Goal: Contribute content: Contribute content

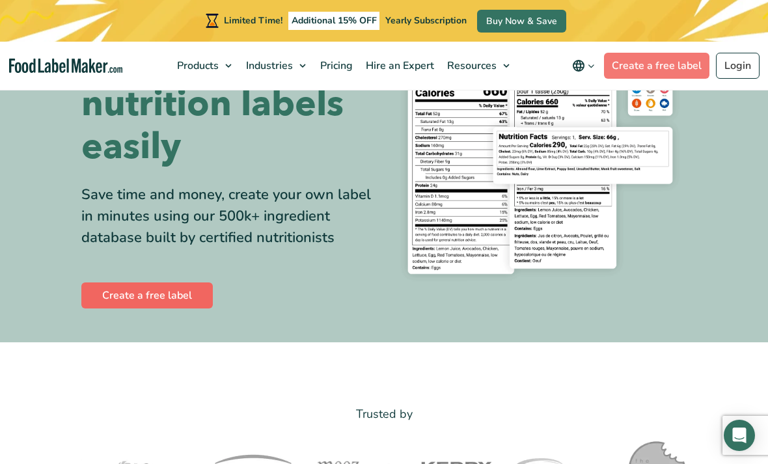
click at [115, 302] on link "Create a free label" at bounding box center [146, 296] width 131 height 26
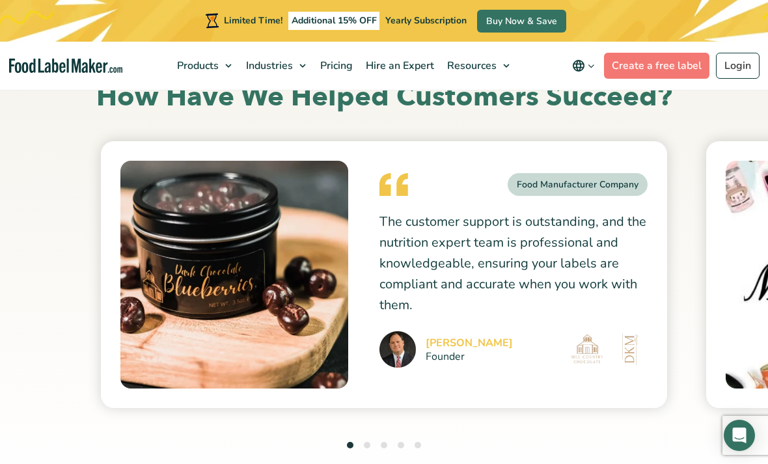
scroll to position [3115, 0]
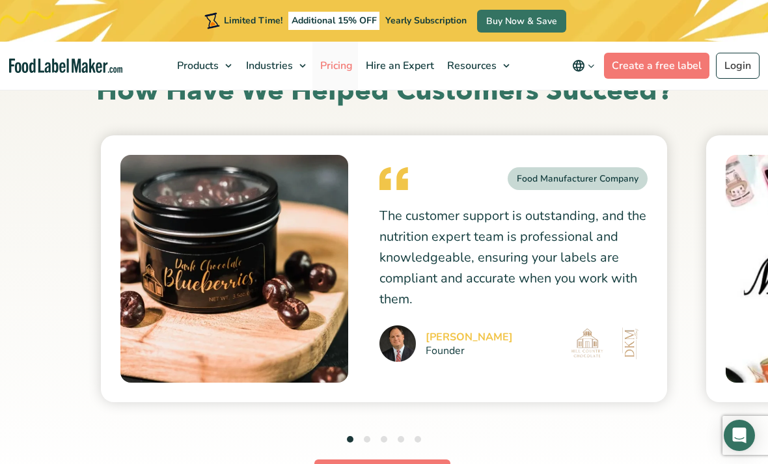
click at [337, 59] on span "Pricing" at bounding box center [335, 66] width 38 height 14
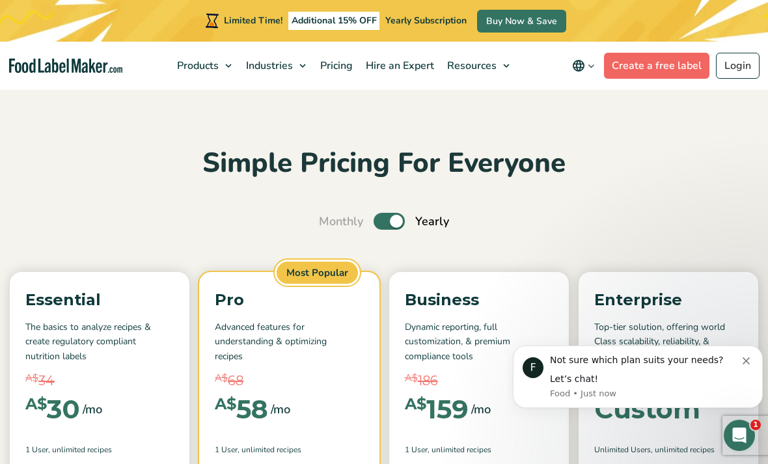
click at [664, 63] on link "Create a free label" at bounding box center [656, 66] width 105 height 26
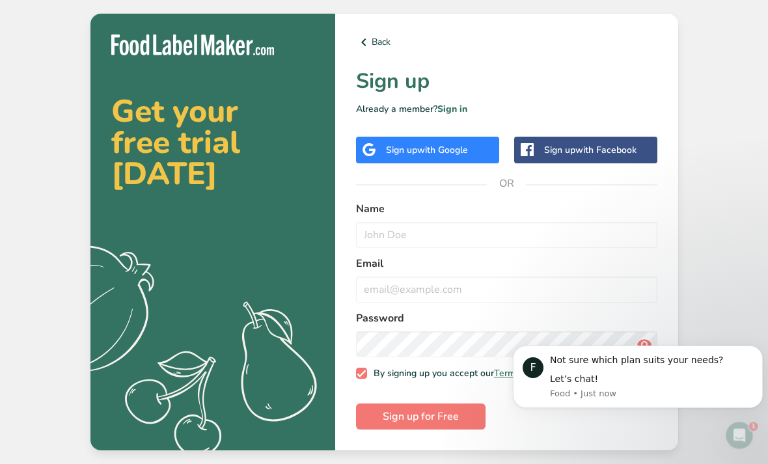
click at [523, 217] on label "Name" at bounding box center [506, 209] width 301 height 16
click at [526, 243] on input "text" at bounding box center [506, 235] width 301 height 26
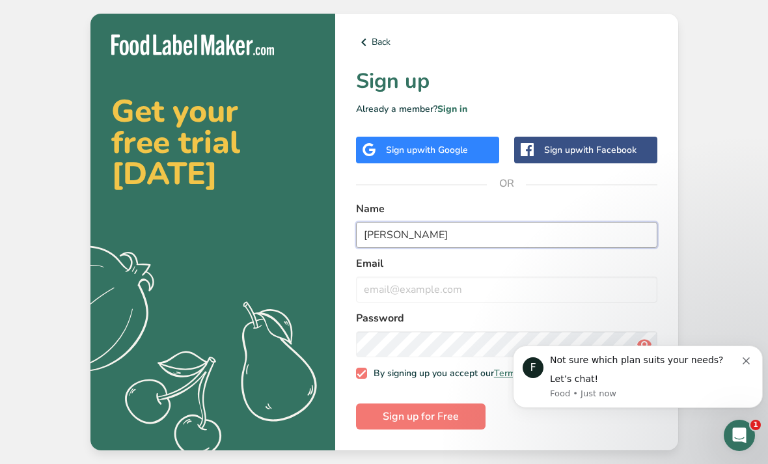
type input "Clem wan"
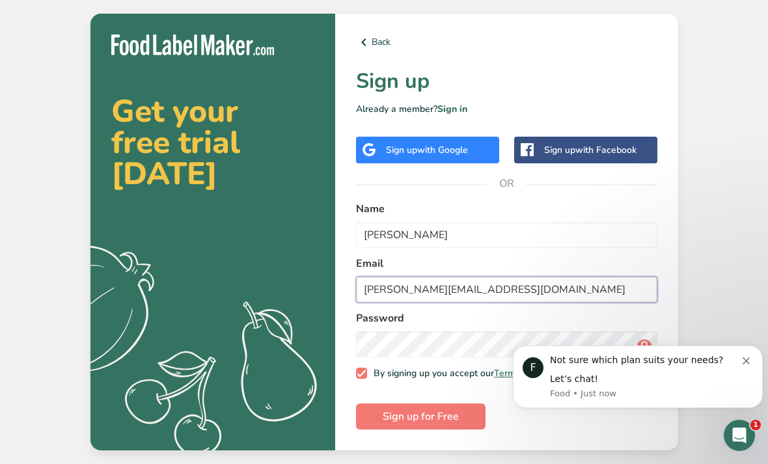
type input "clement.cwus@gmail.com"
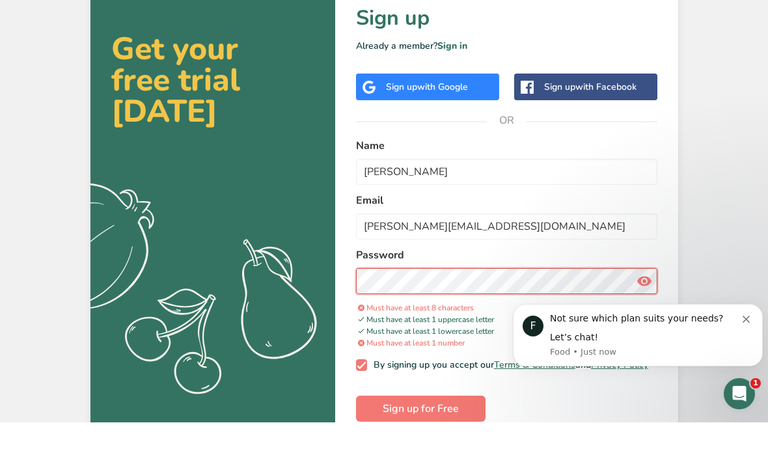
scroll to position [3, 0]
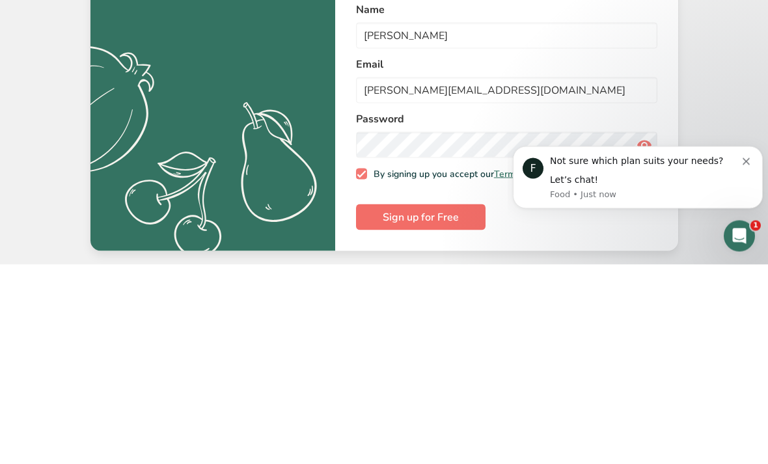
click at [430, 409] on span "Sign up for Free" at bounding box center [421, 417] width 76 height 16
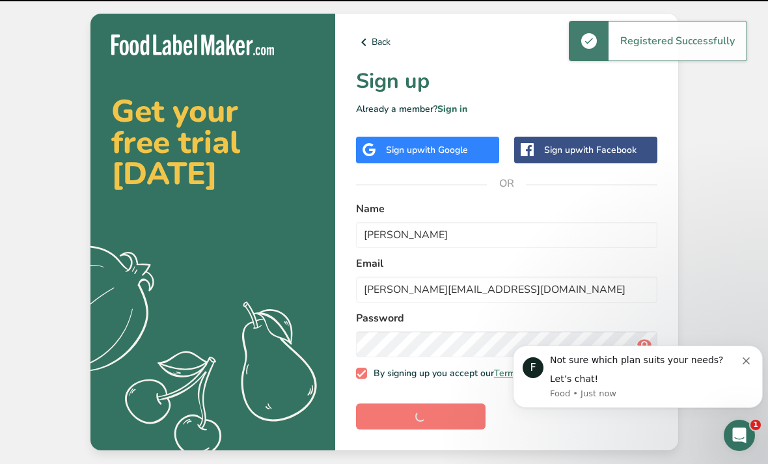
click at [747, 359] on icon "Dismiss notification" at bounding box center [746, 360] width 7 height 7
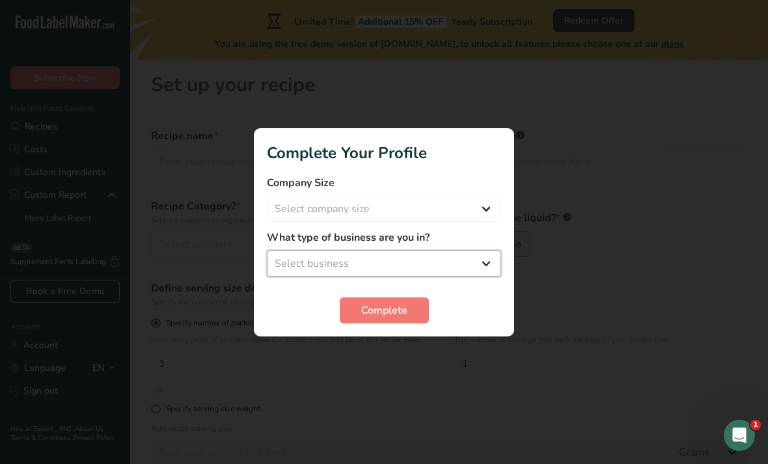
click at [466, 251] on select "Select business Packaged Food Manufacturer Restaurant & Cafe Bakery Meal Plans …" at bounding box center [384, 264] width 234 height 26
click at [464, 254] on select "Packaged Food Manufacturer Restaurant & Cafe Bakery Meal Plans & Catering Compa…" at bounding box center [384, 264] width 234 height 26
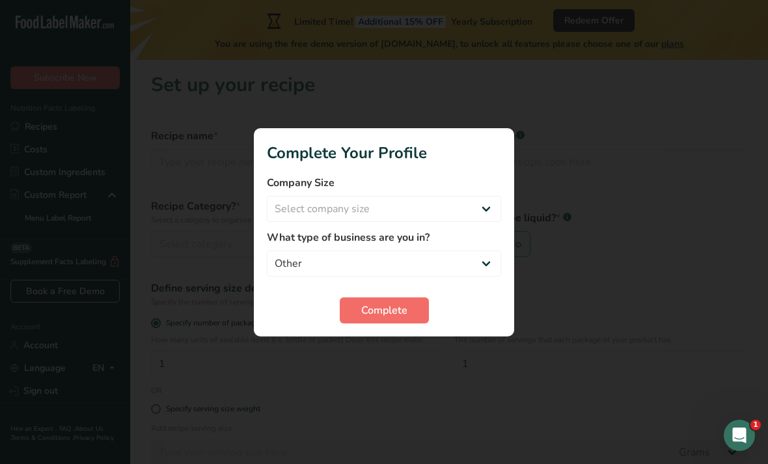
click at [422, 301] on button "Complete" at bounding box center [384, 310] width 89 height 26
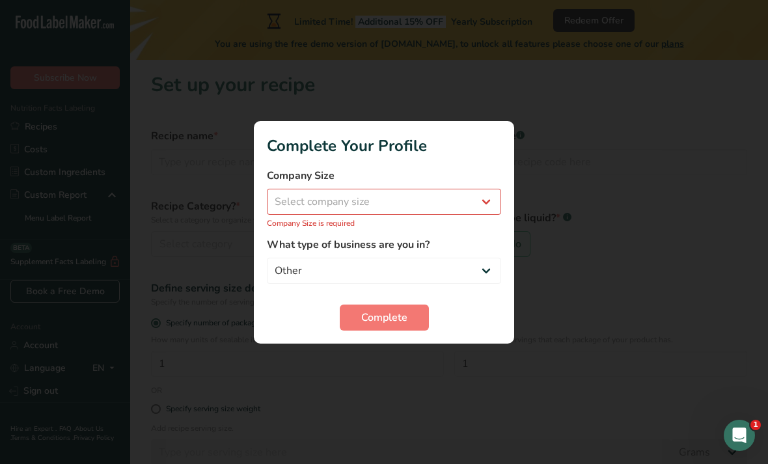
click at [430, 249] on label "What type of business are you in?" at bounding box center [384, 245] width 234 height 16
click at [458, 227] on p "Company Size is required" at bounding box center [384, 223] width 234 height 12
click at [494, 224] on p "Company Size is required" at bounding box center [384, 223] width 234 height 12
click at [468, 240] on label "What type of business are you in?" at bounding box center [384, 245] width 234 height 16
click at [462, 246] on label "What type of business are you in?" at bounding box center [384, 245] width 234 height 16
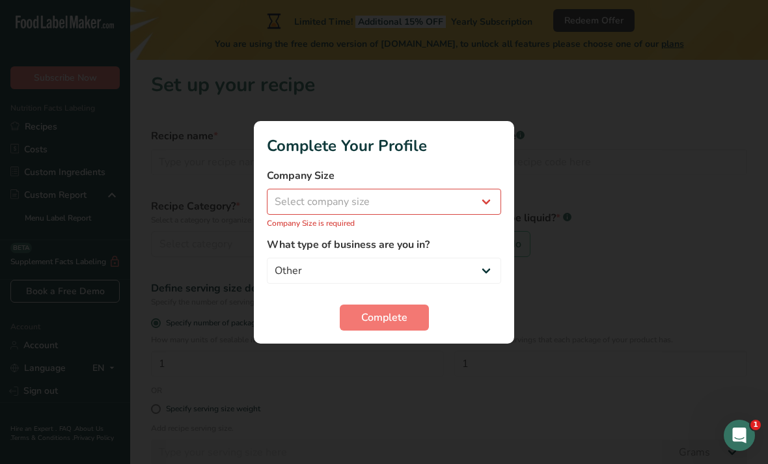
click at [462, 246] on label "What type of business are you in?" at bounding box center [384, 245] width 234 height 16
click at [479, 305] on div "Complete" at bounding box center [384, 318] width 234 height 26
click at [472, 310] on div "Complete" at bounding box center [384, 318] width 234 height 26
click at [460, 283] on select "Packaged Food Manufacturer Restaurant & Cafe Bakery Meal Plans & Catering Compa…" at bounding box center [384, 271] width 234 height 26
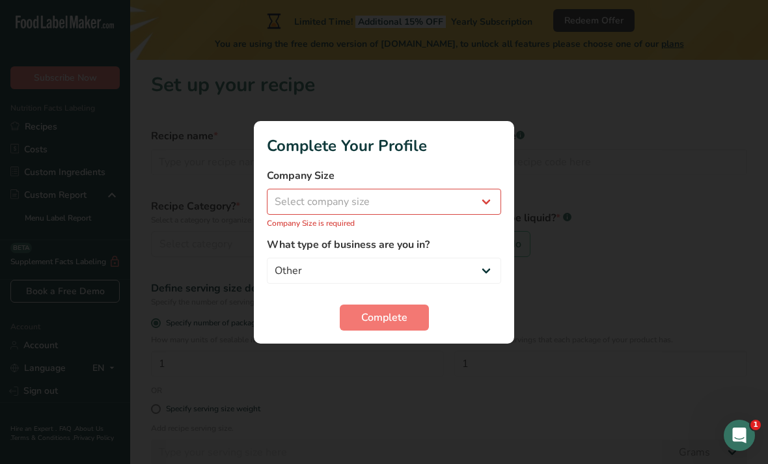
click at [464, 245] on label "What type of business are you in?" at bounding box center [384, 245] width 234 height 16
click at [464, 262] on select "Packaged Food Manufacturer Restaurant & Cafe Bakery Meal Plans & Catering Compa…" at bounding box center [384, 271] width 234 height 26
select select "3"
click at [492, 258] on select "Packaged Food Manufacturer Restaurant & Cafe Bakery Meal Plans & Catering Compa…" at bounding box center [384, 271] width 234 height 26
click at [492, 213] on select "Select company size Fewer than 10 Employees 10 to 50 Employees 51 to 500 Employ…" at bounding box center [384, 202] width 234 height 26
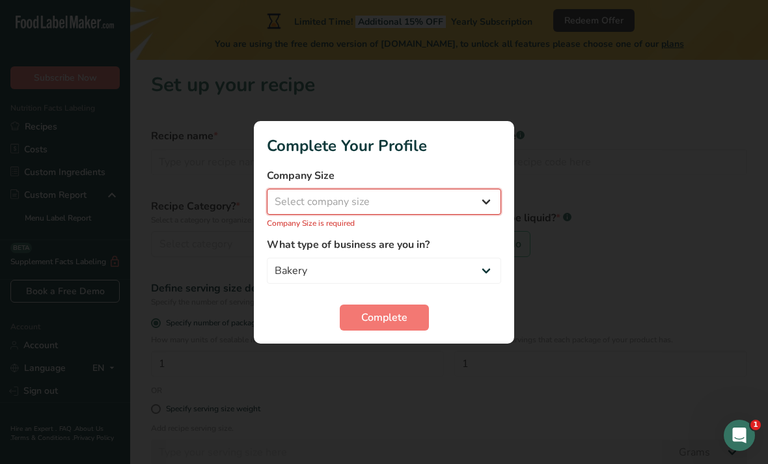
click at [479, 214] on select "Select company size Fewer than 10 Employees 10 to 50 Employees 51 to 500 Employ…" at bounding box center [384, 202] width 234 height 26
select select "1"
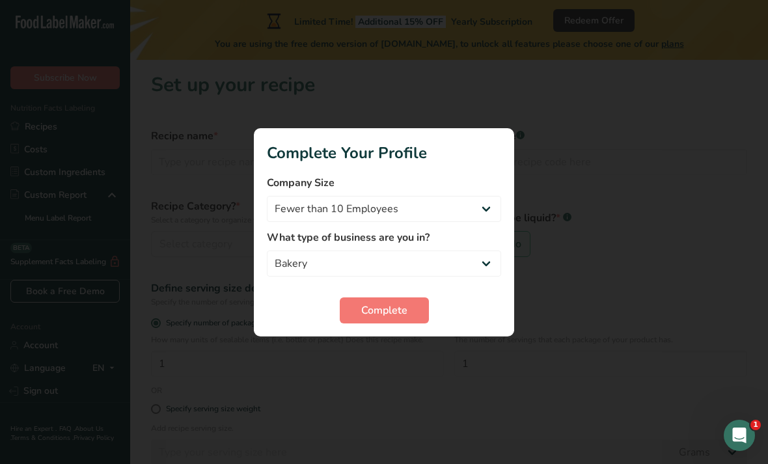
click at [403, 350] on div at bounding box center [384, 232] width 768 height 464
click at [389, 350] on div at bounding box center [384, 232] width 768 height 464
click at [394, 359] on div at bounding box center [384, 232] width 768 height 464
click at [394, 352] on div at bounding box center [384, 232] width 768 height 464
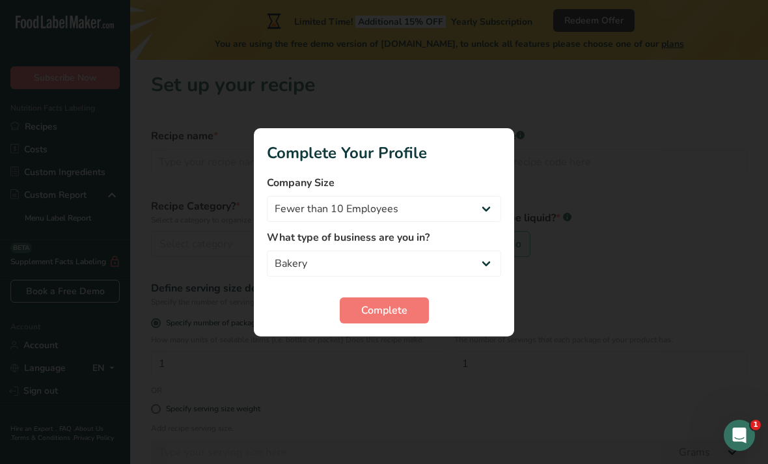
click at [394, 352] on div at bounding box center [384, 232] width 768 height 464
click at [394, 334] on section "Complete Your Profile Company Size Fewer than 10 Employees 10 to 50 Employees 5…" at bounding box center [384, 232] width 260 height 208
click at [389, 344] on div at bounding box center [384, 232] width 768 height 464
click at [371, 376] on div at bounding box center [384, 232] width 768 height 464
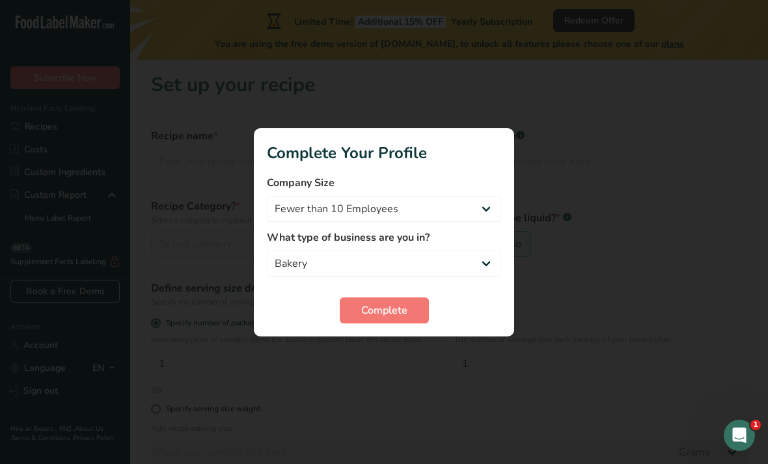
click at [371, 375] on div at bounding box center [384, 232] width 768 height 464
click at [370, 351] on div at bounding box center [384, 232] width 768 height 464
click at [381, 365] on div at bounding box center [384, 232] width 768 height 464
click at [381, 376] on div at bounding box center [384, 232] width 768 height 464
click at [485, 299] on div "Complete" at bounding box center [384, 310] width 234 height 26
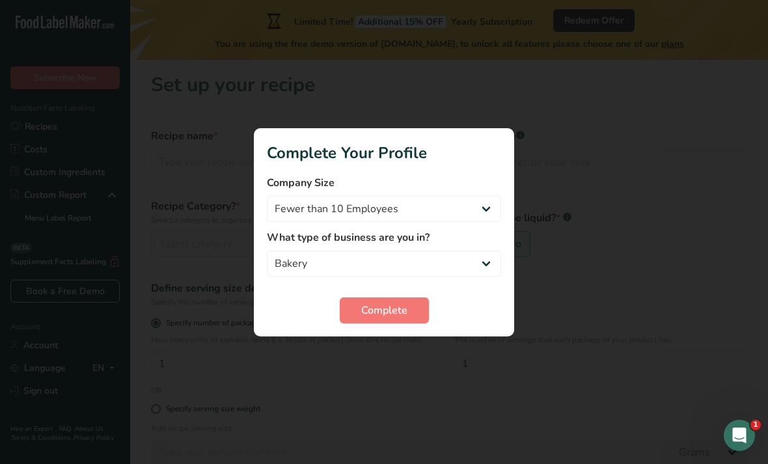
click at [492, 311] on div "Complete" at bounding box center [384, 310] width 234 height 26
click at [473, 314] on div "Complete" at bounding box center [384, 310] width 234 height 26
click at [368, 313] on span "Complete" at bounding box center [384, 311] width 46 height 16
click at [326, 324] on section "Complete Your Profile Company Size Fewer than 10 Employees 10 to 50 Employees 5…" at bounding box center [384, 232] width 260 height 208
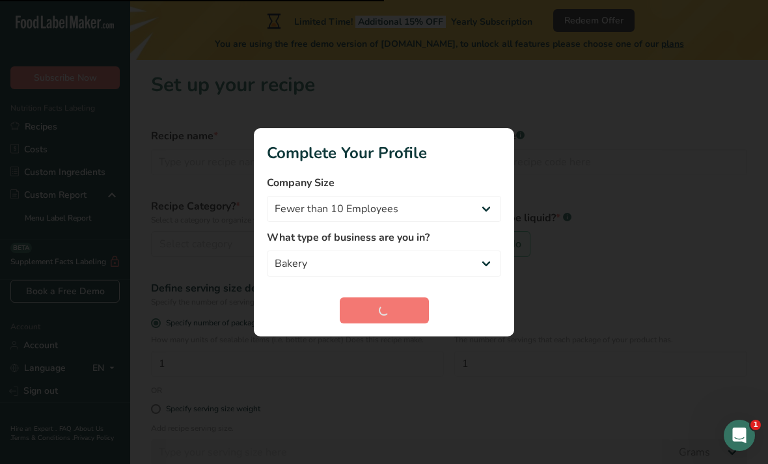
click at [377, 310] on div "Complete" at bounding box center [384, 310] width 234 height 26
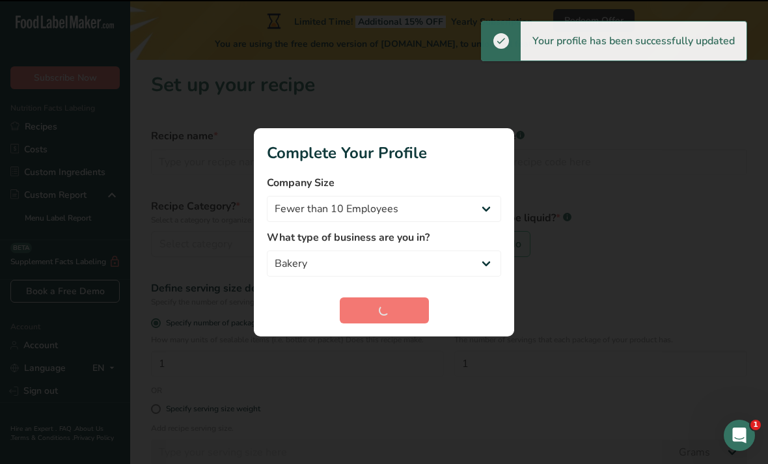
click at [395, 309] on div "Complete" at bounding box center [384, 310] width 234 height 26
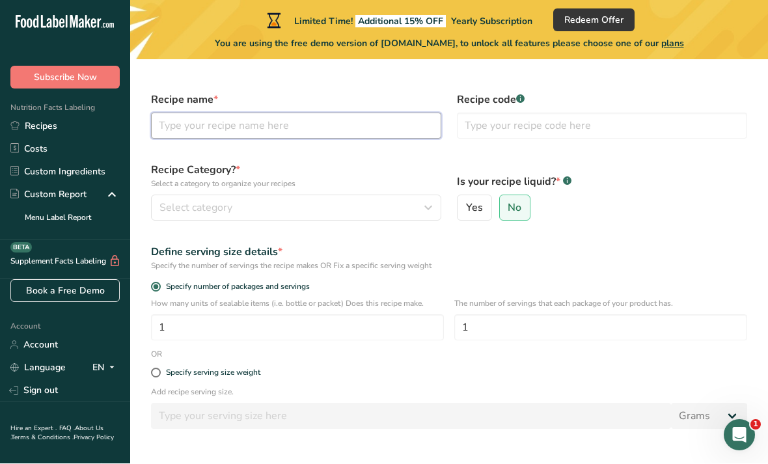
click at [178, 124] on input "text" at bounding box center [296, 126] width 290 height 26
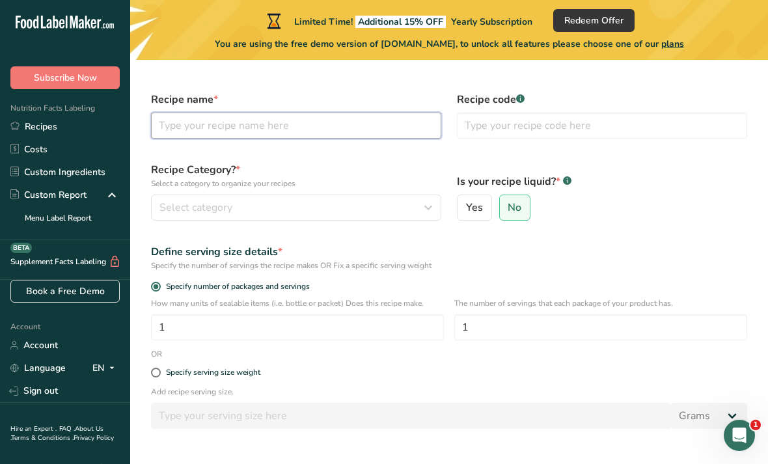
scroll to position [36, 0]
type input "M"
type input "Coconut cookie"
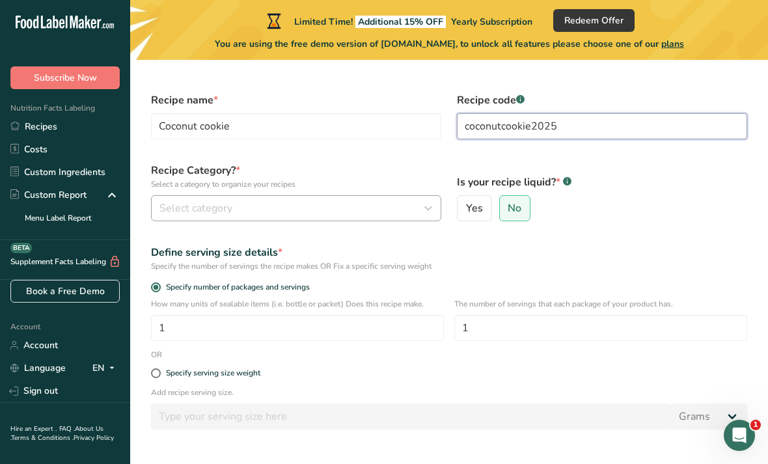
type input "coconutcookie2025"
click at [292, 204] on div "Select category" at bounding box center [292, 208] width 266 height 16
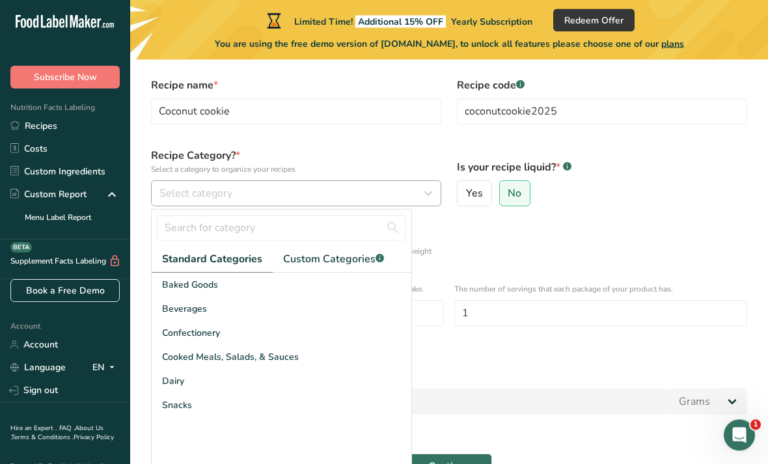
scroll to position [51, 0]
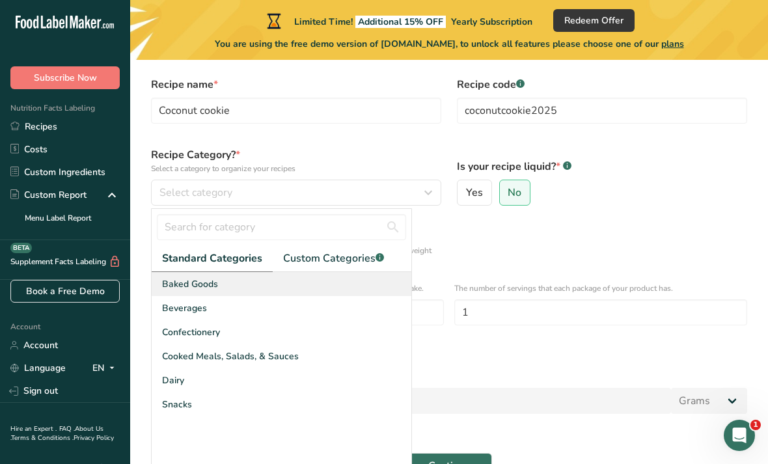
click at [182, 284] on span "Baked Goods" at bounding box center [190, 284] width 56 height 14
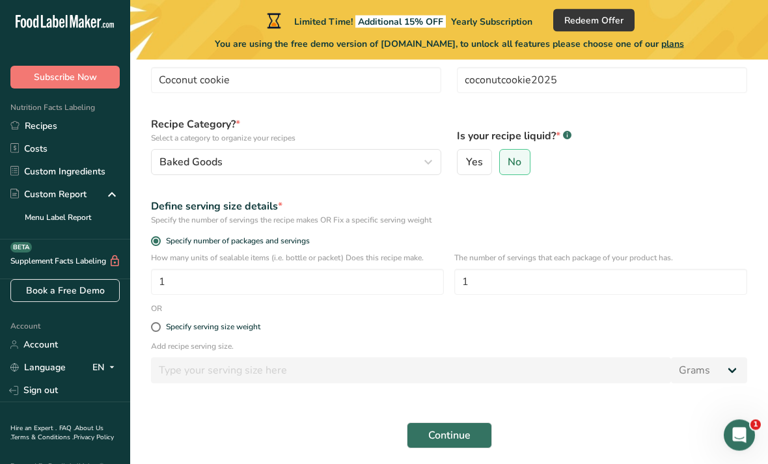
scroll to position [87, 0]
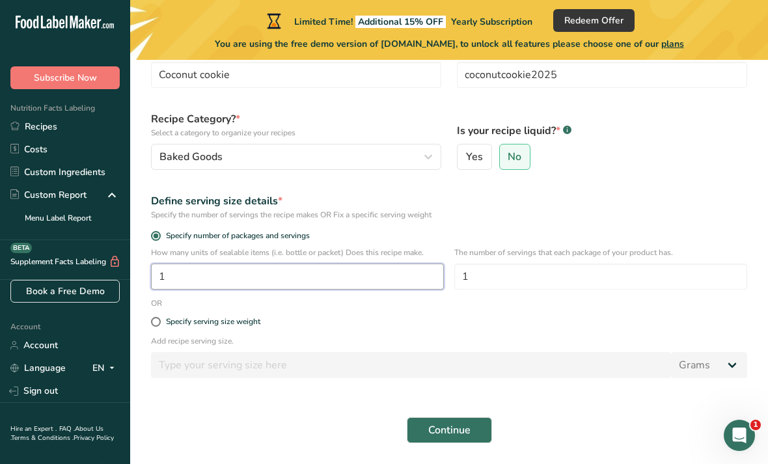
click at [179, 279] on input "1" at bounding box center [297, 277] width 293 height 26
type input "6"
click at [153, 323] on span at bounding box center [156, 322] width 10 height 10
click at [153, 323] on input "Specify serving size weight" at bounding box center [155, 322] width 8 height 8
radio input "true"
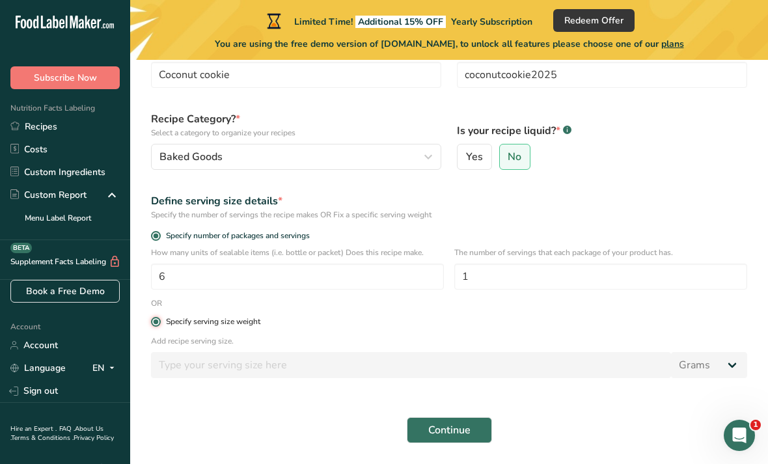
radio input "false"
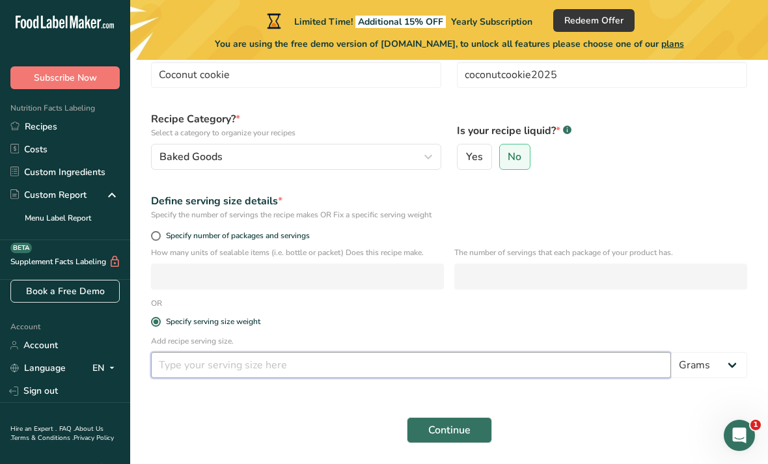
click at [171, 362] on input "number" at bounding box center [411, 365] width 520 height 26
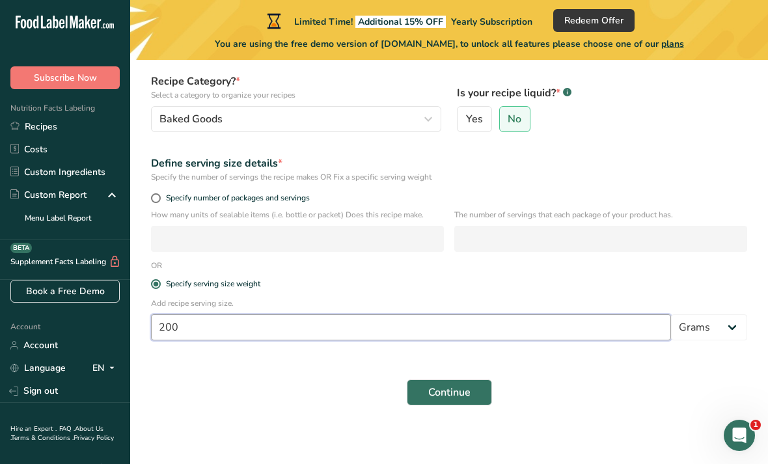
scroll to position [129, 0]
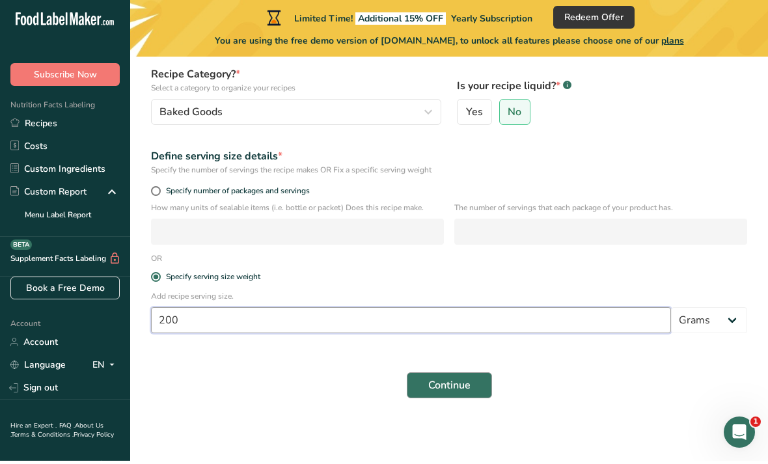
type input "200"
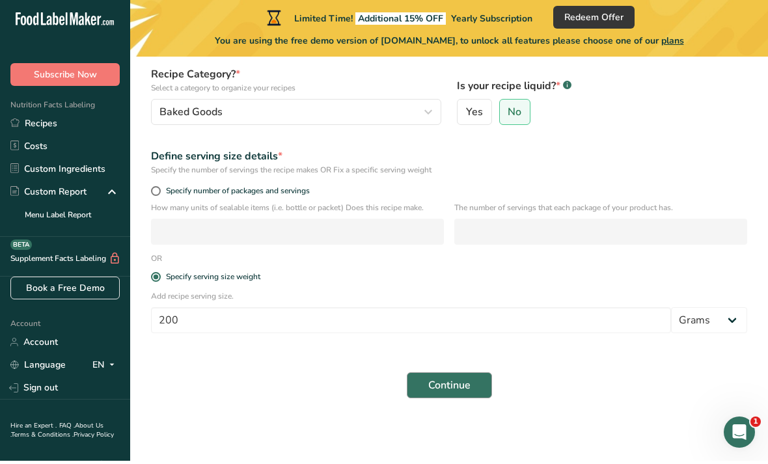
click at [465, 381] on span "Continue" at bounding box center [449, 389] width 42 height 16
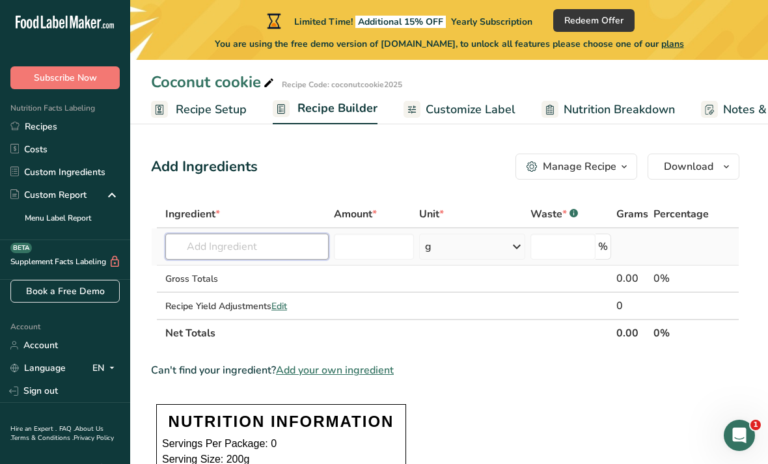
click at [269, 245] on input "text" at bounding box center [246, 247] width 163 height 26
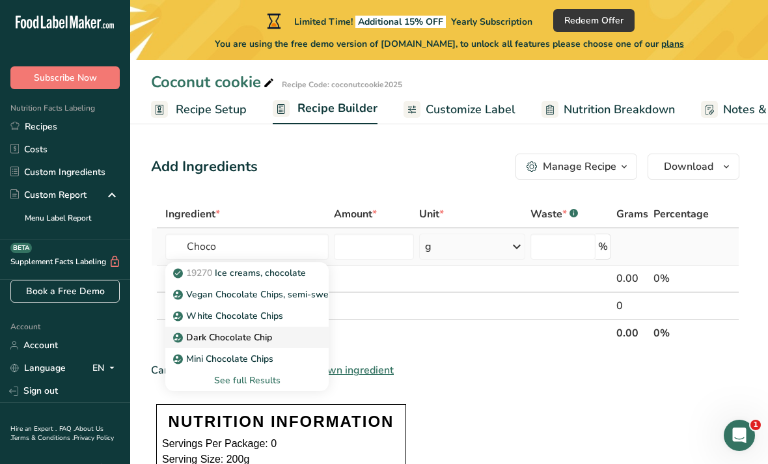
click at [260, 334] on p "Dark Chocolate Chip" at bounding box center [224, 338] width 96 height 14
type input "Dark Chocolate Chip"
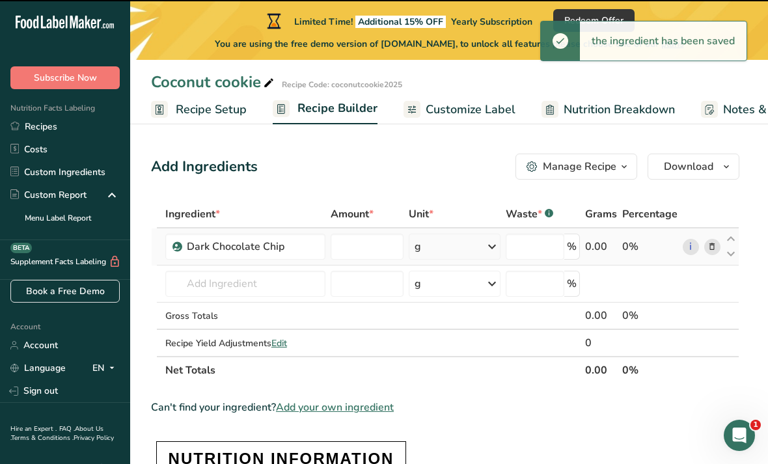
type input "0"
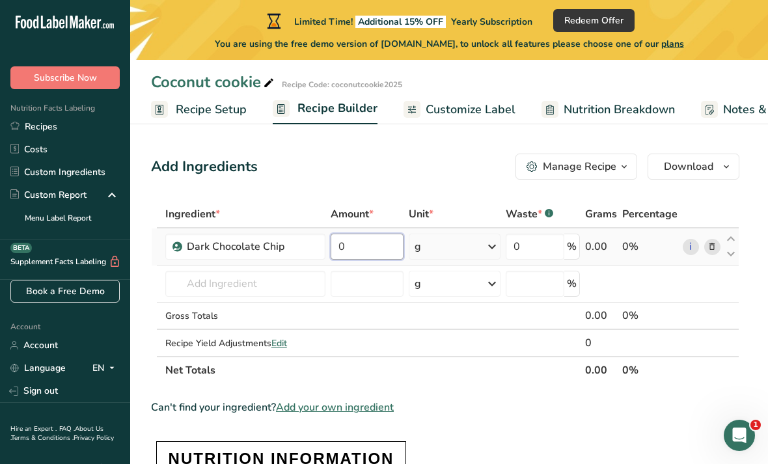
click at [377, 243] on input "0" at bounding box center [367, 247] width 73 height 26
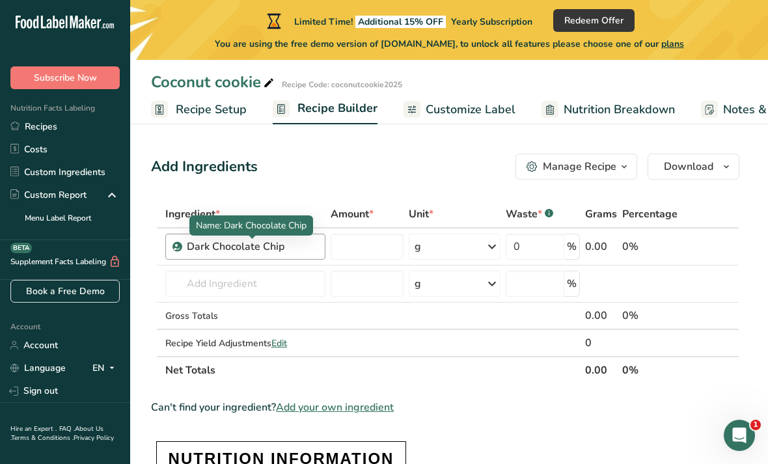
click at [285, 249] on div "Ingredient * Amount * Unit * Waste * .a-a{fill:#347362;}.b-a{fill:#fff;} Grams …" at bounding box center [445, 292] width 588 height 184
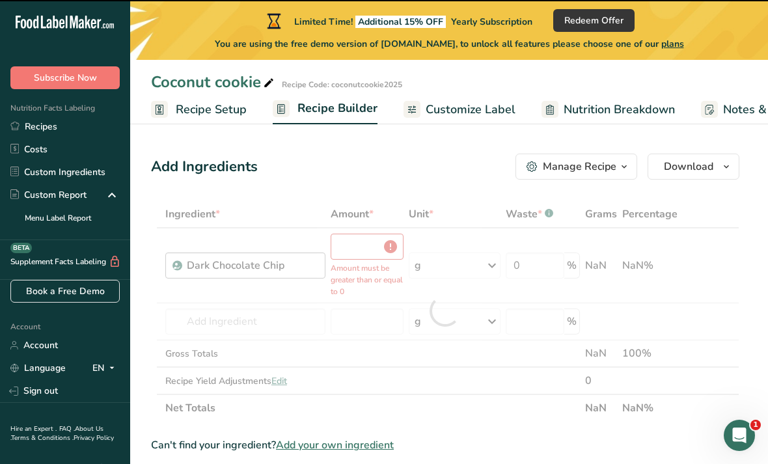
type input "0"
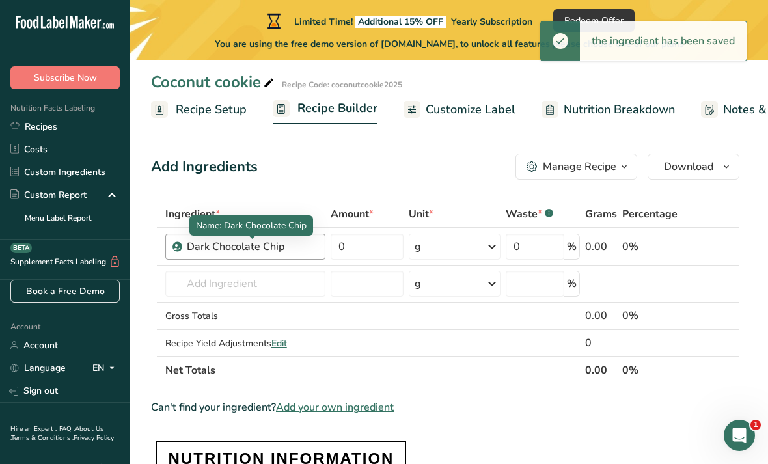
click at [302, 252] on div "Dark Chocolate Chip" at bounding box center [252, 247] width 131 height 16
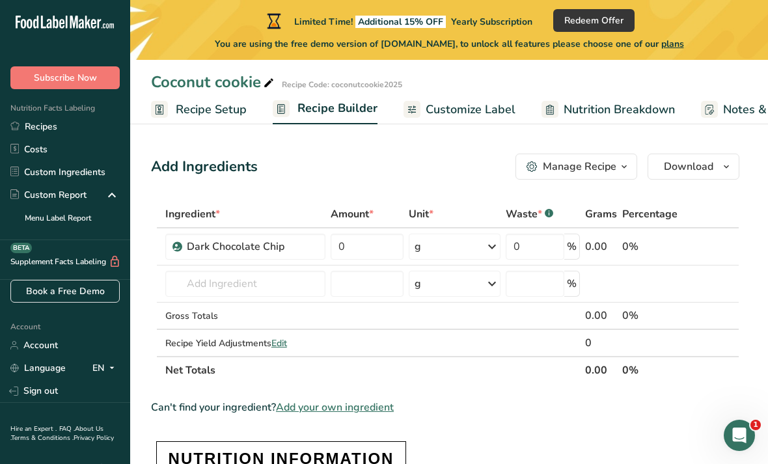
click at [710, 242] on icon at bounding box center [712, 247] width 9 height 14
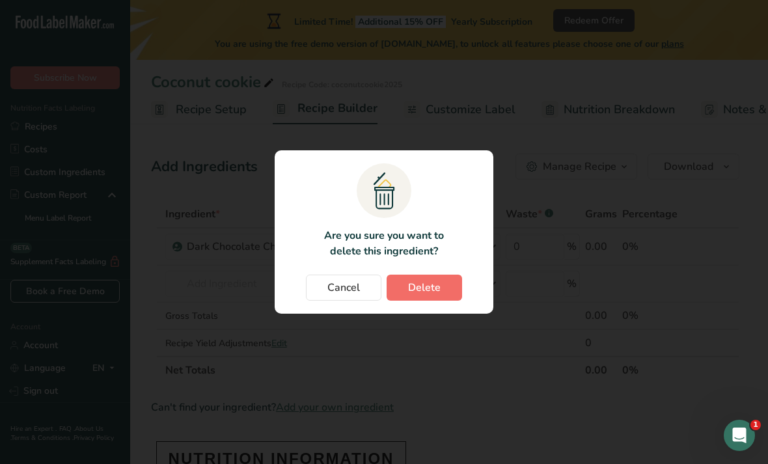
click at [430, 296] on span "Delete" at bounding box center [424, 288] width 33 height 16
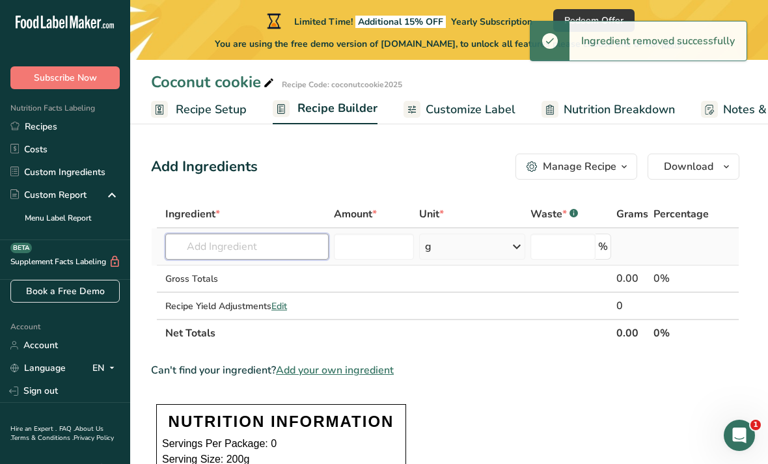
click at [212, 249] on input "text" at bounding box center [246, 247] width 163 height 26
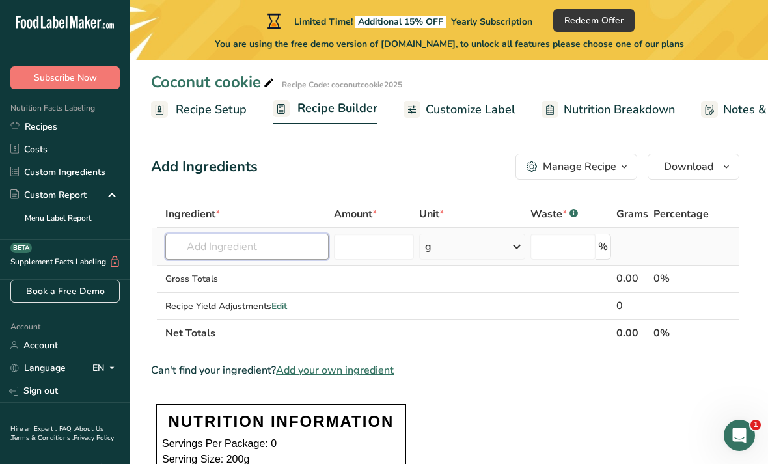
click at [275, 239] on input "text" at bounding box center [246, 247] width 163 height 26
click at [268, 247] on input "text" at bounding box center [246, 247] width 163 height 26
type input "2"
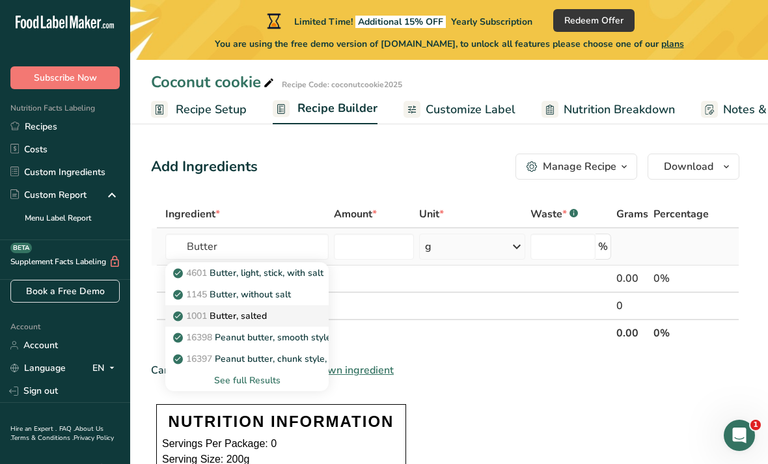
click at [288, 315] on div "1001 Butter, salted" at bounding box center [237, 316] width 122 height 14
type input "Butter, salted"
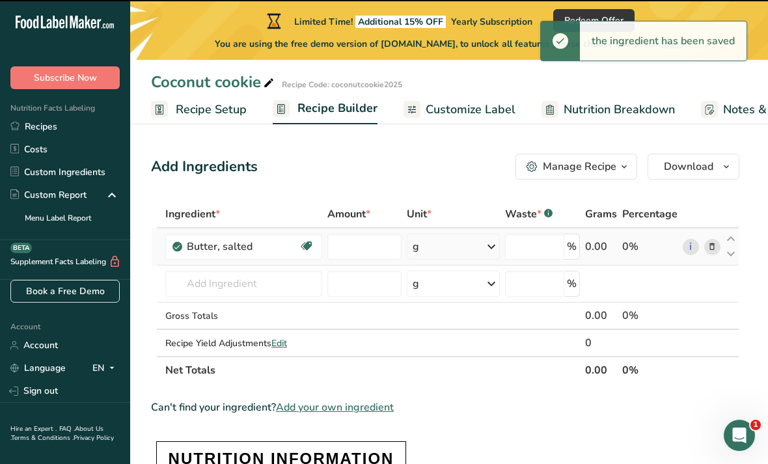
type input "0"
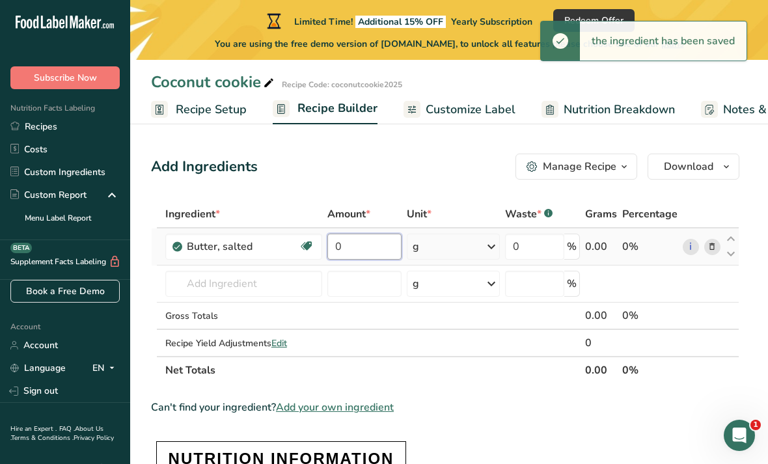
click at [371, 237] on input "0" at bounding box center [364, 247] width 74 height 26
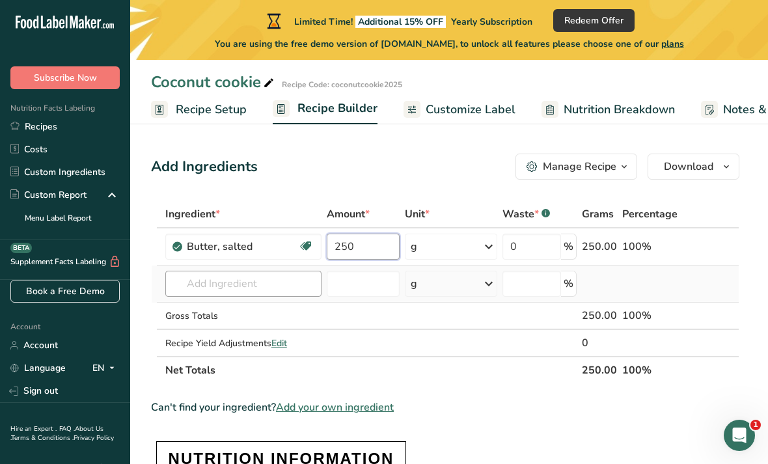
type input "250"
click at [273, 285] on div "Ingredient * Amount * Unit * Waste * .a-a{fill:#347362;}.b-a{fill:#fff;} Grams …" at bounding box center [445, 292] width 588 height 184
type input "w"
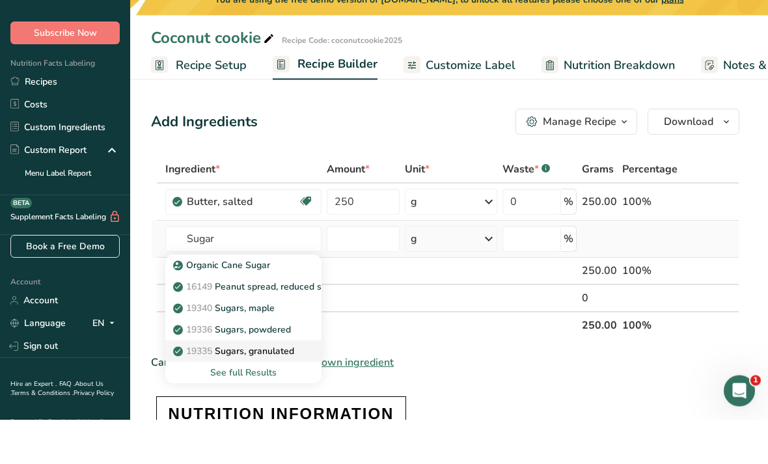
click at [280, 389] on p "19335 Sugars, granulated" at bounding box center [235, 396] width 118 height 14
type input "Sugars, granulated"
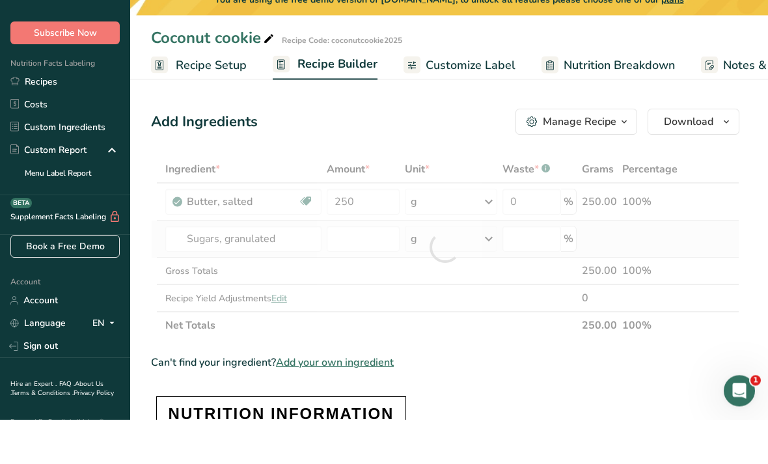
scroll to position [45, 0]
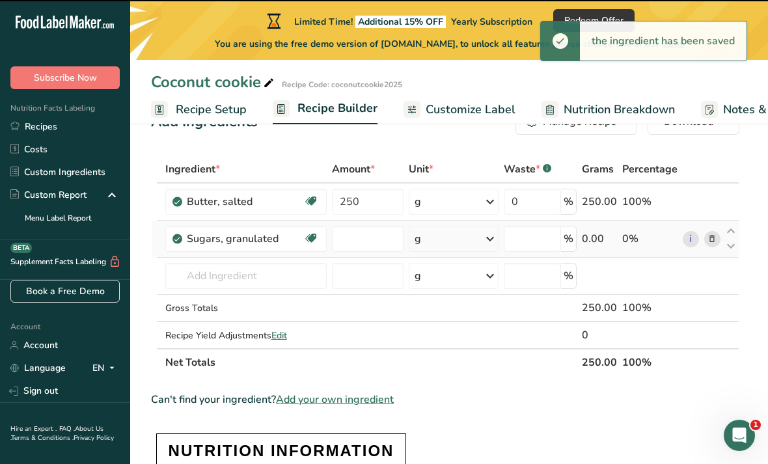
type input "0"
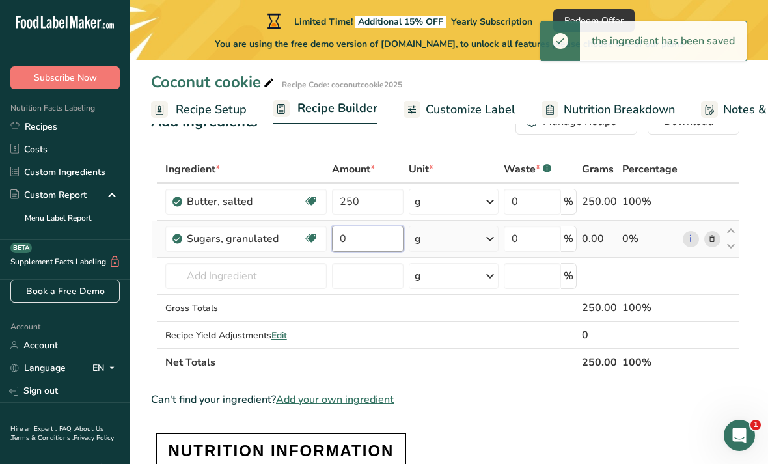
click at [366, 241] on input "0" at bounding box center [368, 239] width 72 height 26
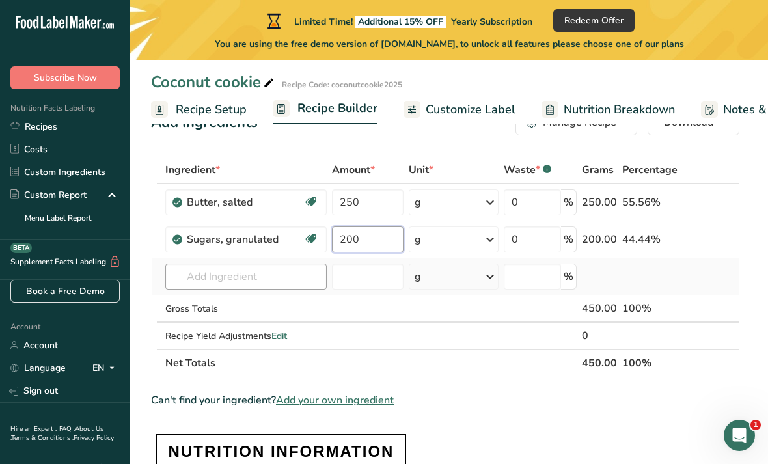
type input "200"
click at [267, 272] on div "Ingredient * Amount * Unit * Waste * .a-a{fill:#347362;}.b-a{fill:#fff;} Grams …" at bounding box center [445, 266] width 588 height 221
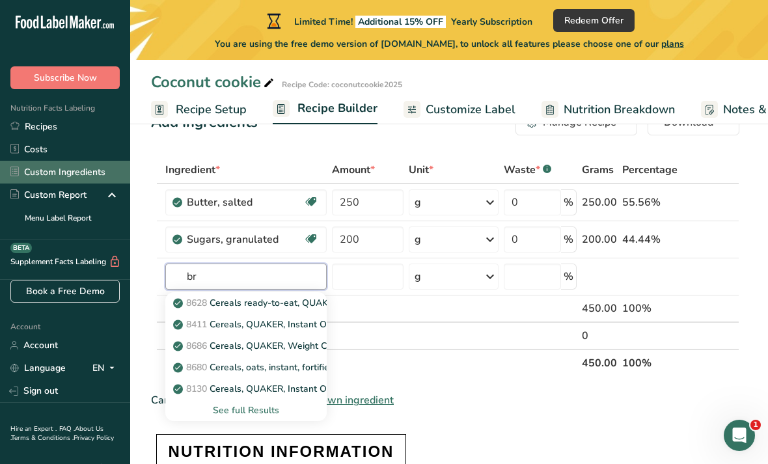
type input "b"
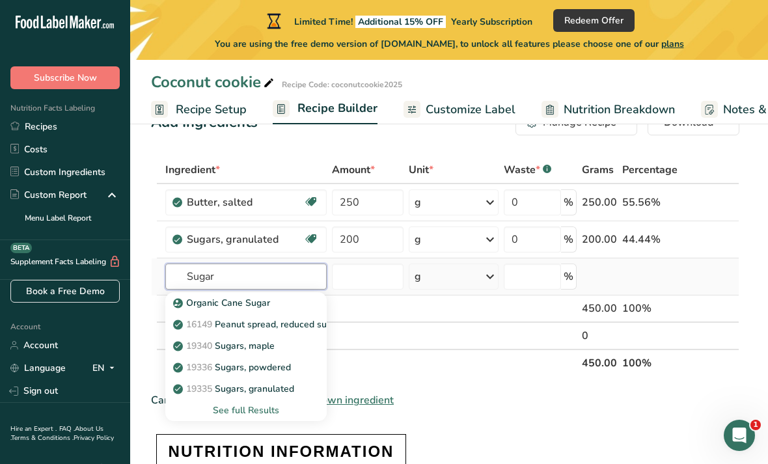
type input "Sugar"
click at [266, 406] on div "See full Results" at bounding box center [246, 411] width 141 height 14
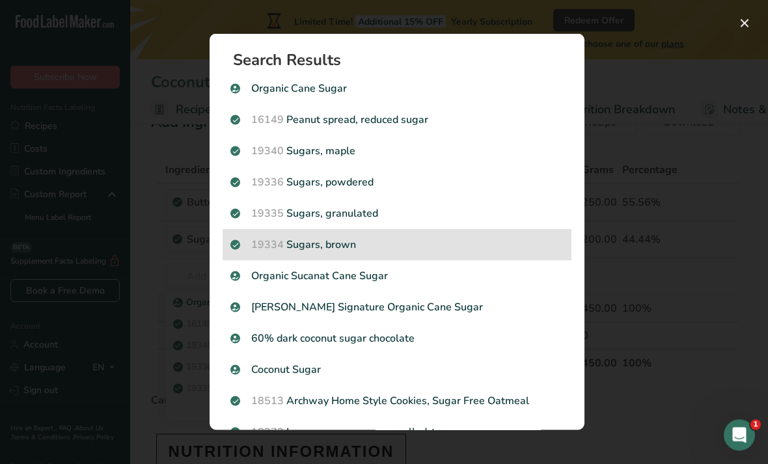
click at [348, 243] on p "19334 Sugars, brown" at bounding box center [396, 245] width 333 height 16
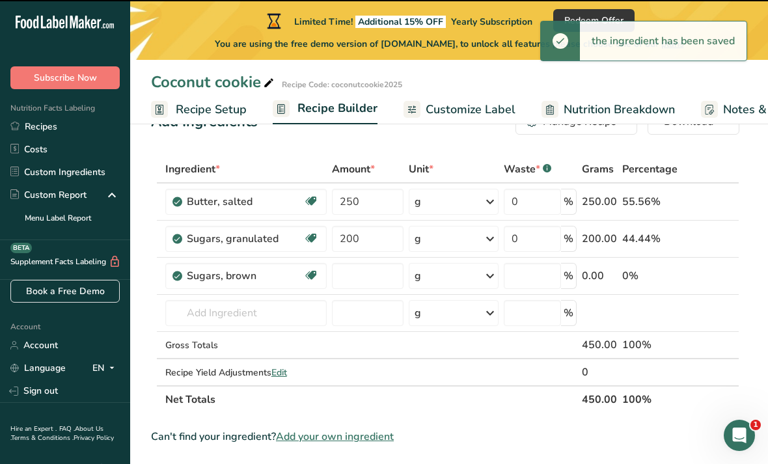
type input "0"
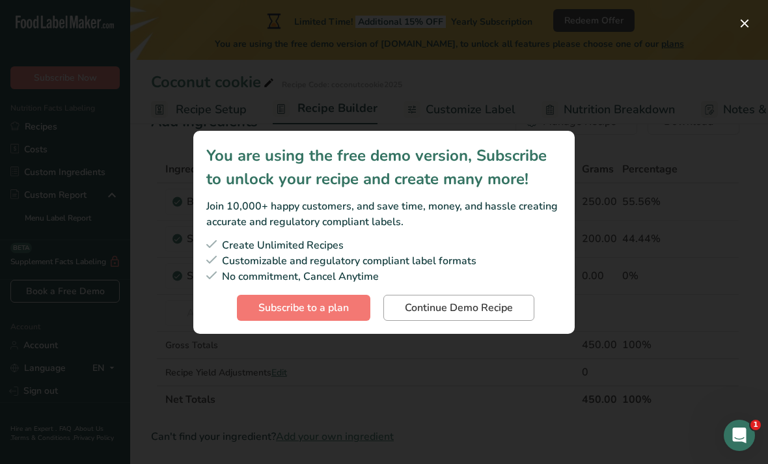
click at [481, 316] on span "Continue Demo Recipe" at bounding box center [459, 308] width 108 height 16
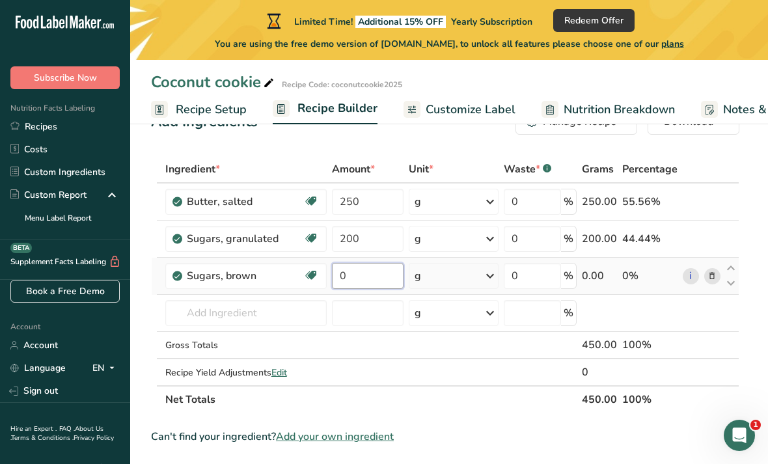
click at [381, 287] on input "0" at bounding box center [368, 276] width 72 height 26
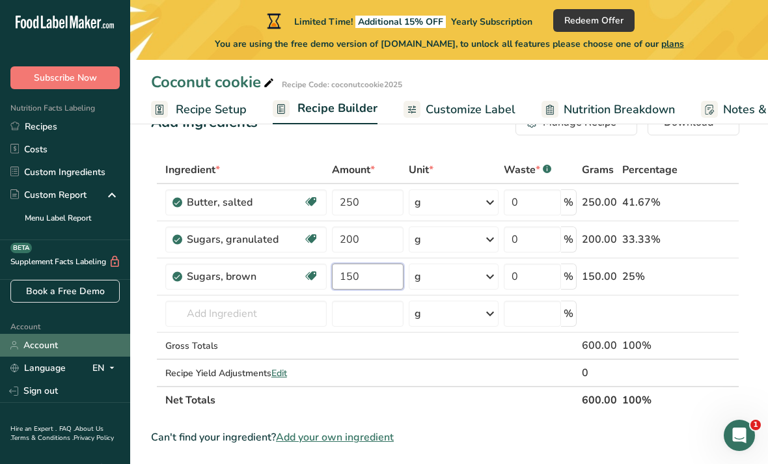
type input "150"
click at [266, 307] on div "Ingredient * Amount * Unit * Waste * .a-a{fill:#347362;}.b-a{fill:#fff;} Grams …" at bounding box center [445, 285] width 588 height 258
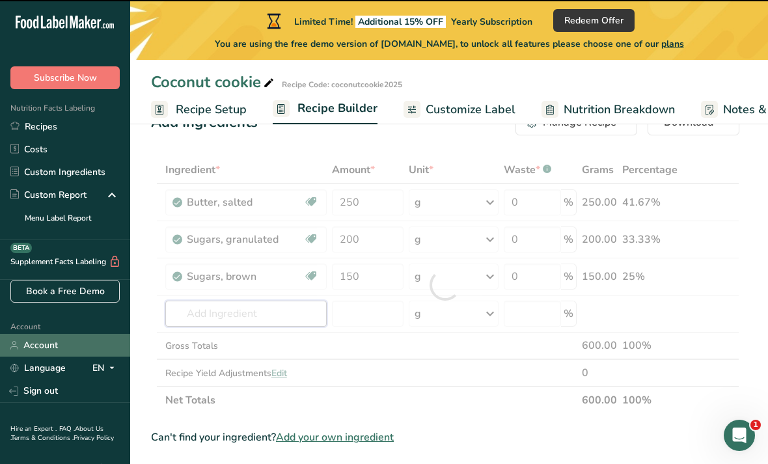
type input "3"
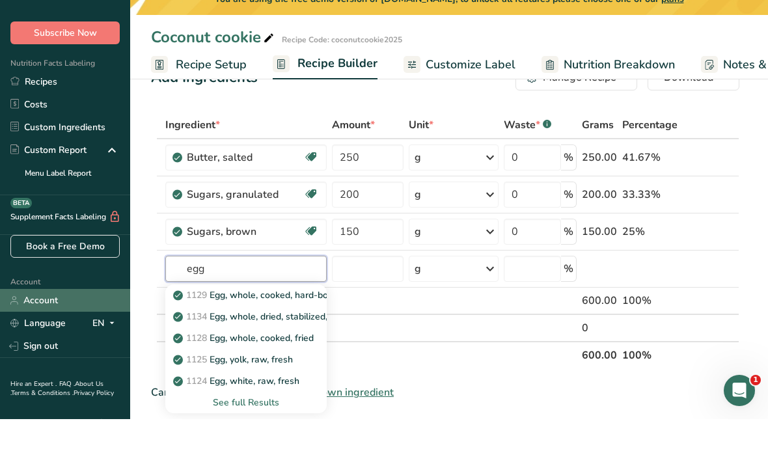
scroll to position [46, 0]
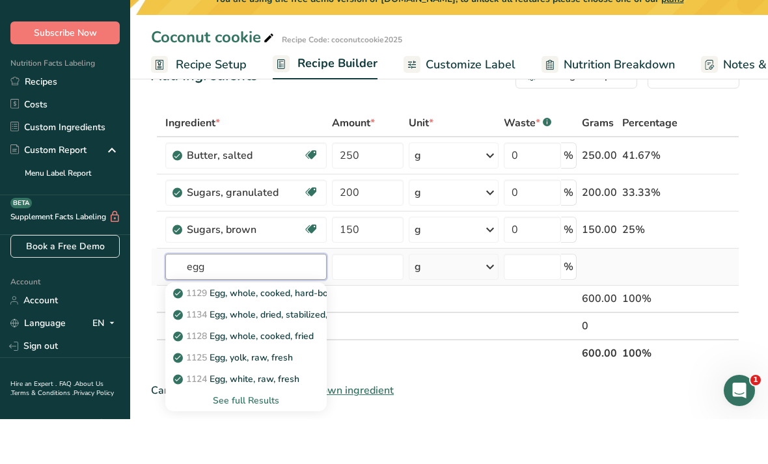
type input "egg"
click at [261, 439] on div "See full Results" at bounding box center [246, 446] width 141 height 14
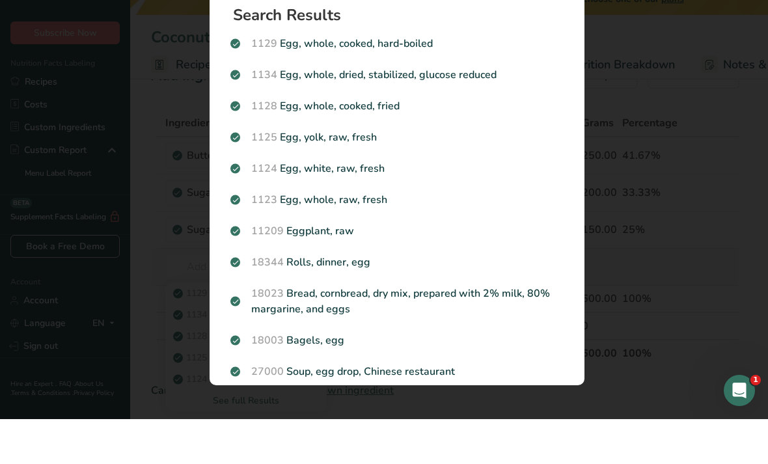
scroll to position [92, 0]
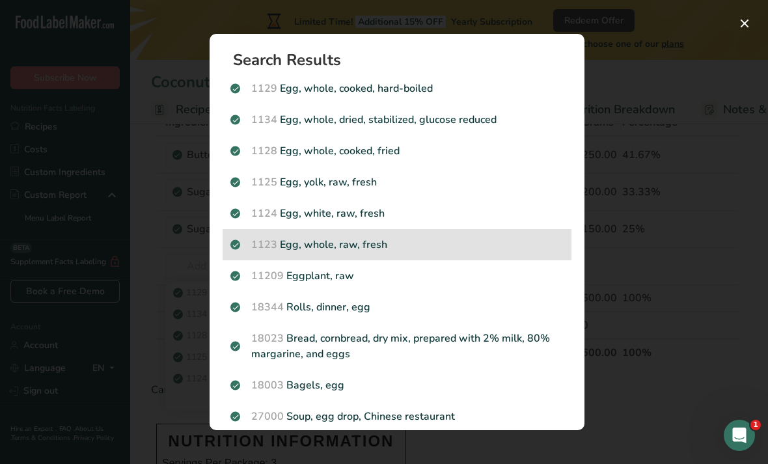
click at [355, 241] on p "1123 Egg, whole, raw, fresh" at bounding box center [396, 245] width 333 height 16
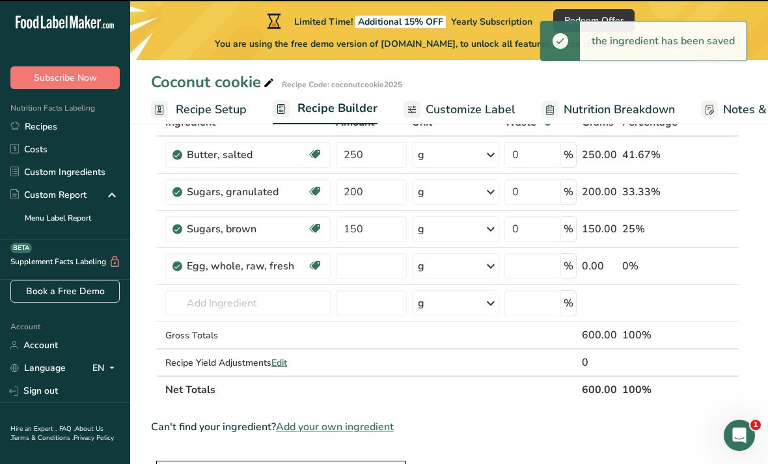
type input "0"
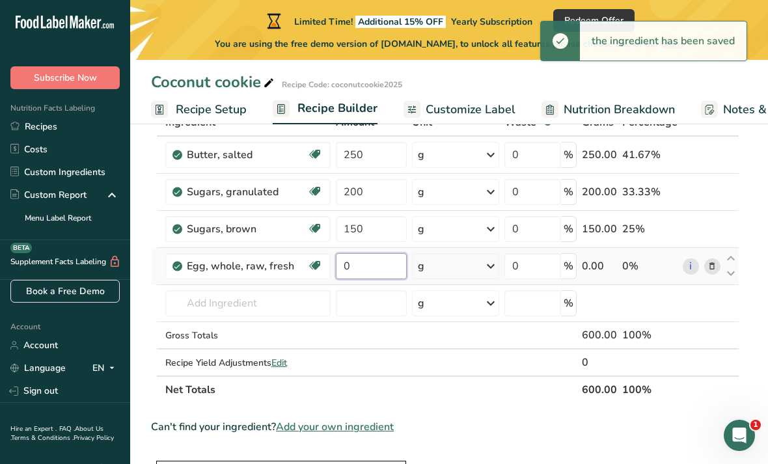
click at [373, 267] on input "0" at bounding box center [371, 266] width 71 height 26
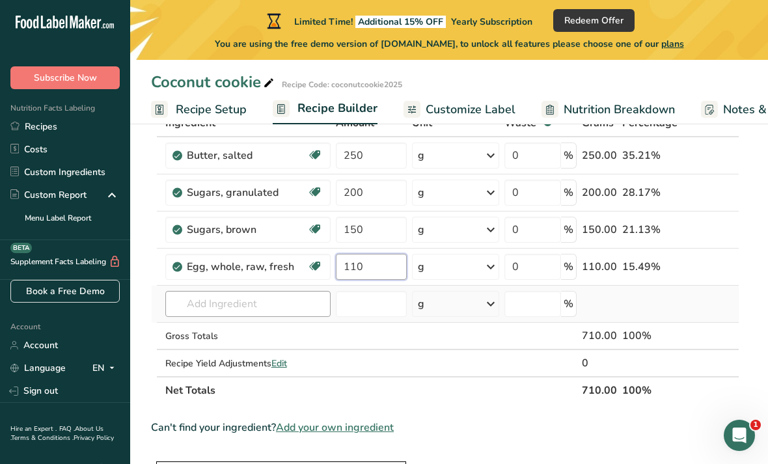
type input "110"
click at [262, 303] on div "Ingredient * Amount * Unit * Waste * .a-a{fill:#347362;}.b-a{fill:#fff;} Grams …" at bounding box center [445, 256] width 588 height 295
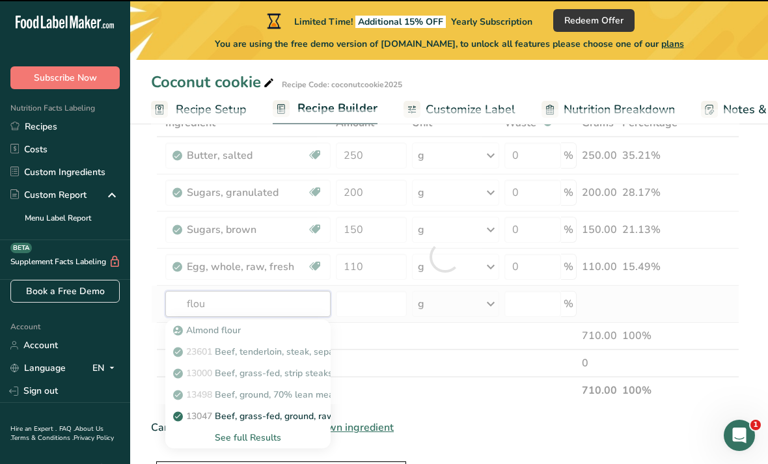
type input "flour"
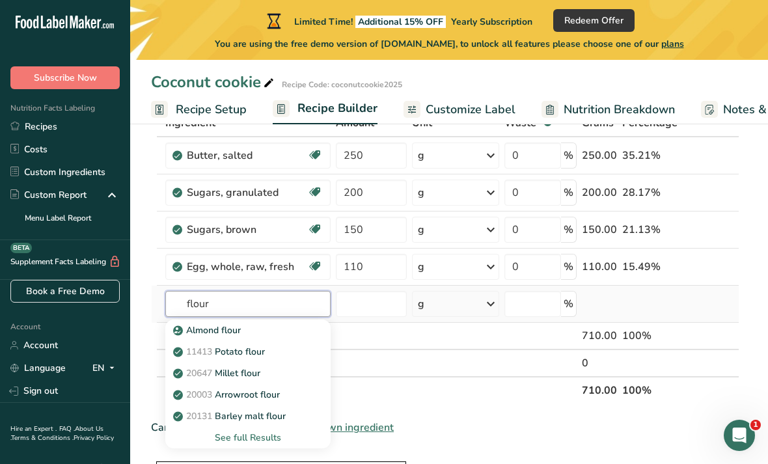
type input "flour"
click at [262, 431] on div "See full Results" at bounding box center [248, 438] width 145 height 14
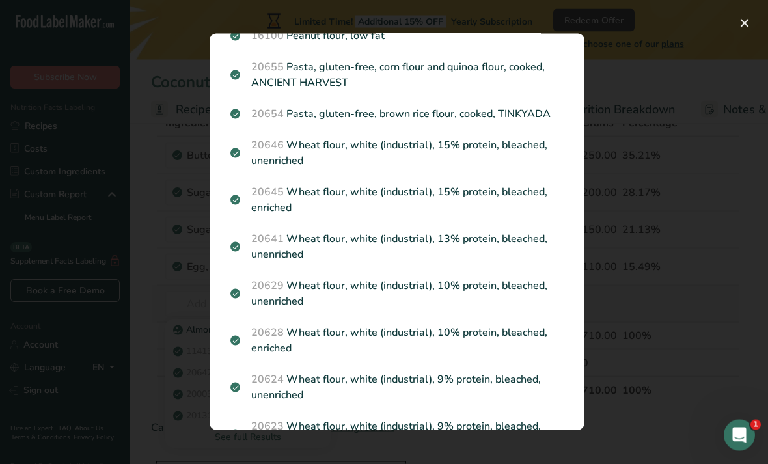
scroll to position [1504, 0]
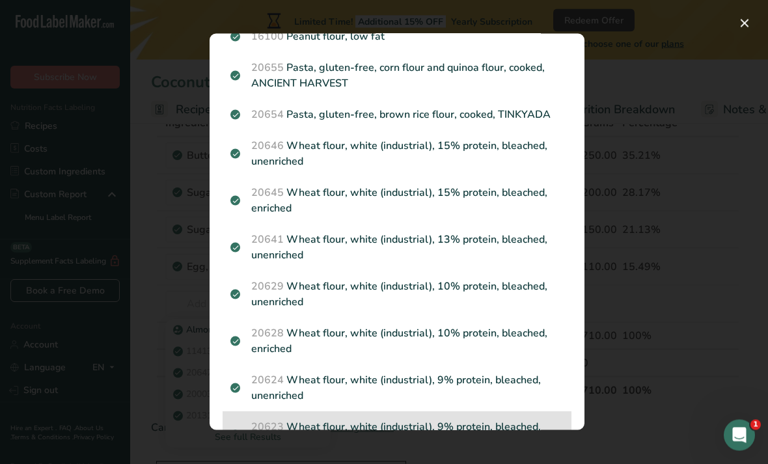
click at [467, 432] on p "20623 Wheat flour, white (industrial), 9% protein, bleached, enriched" at bounding box center [396, 435] width 333 height 31
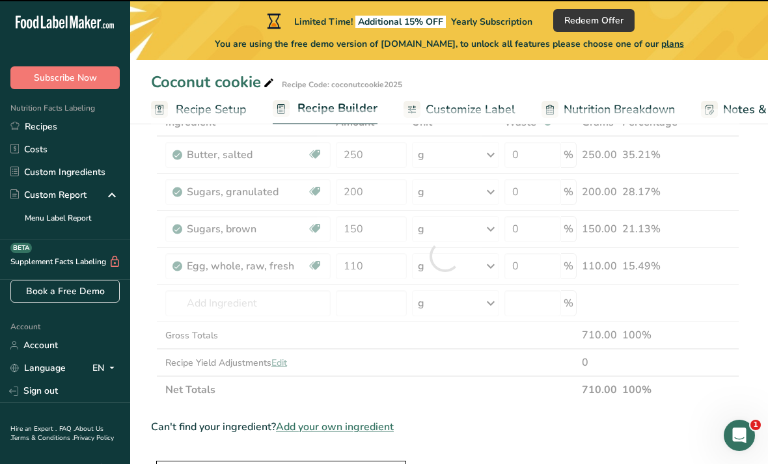
type input "0"
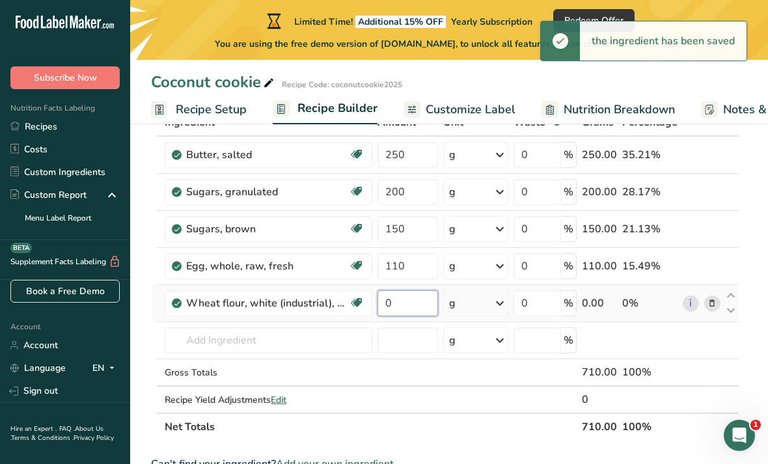
click at [413, 299] on input "0" at bounding box center [408, 303] width 61 height 26
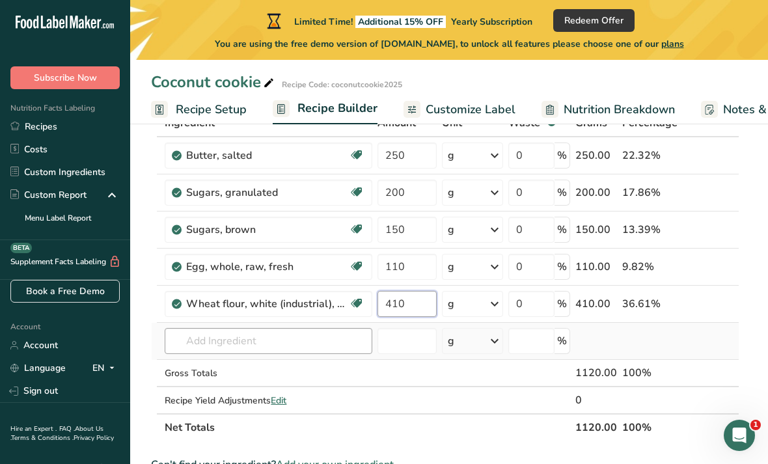
type input "410"
click at [261, 333] on div "Ingredient * Amount * Unit * Waste * .a-a{fill:#347362;}.b-a{fill:#fff;} Grams …" at bounding box center [445, 275] width 588 height 332
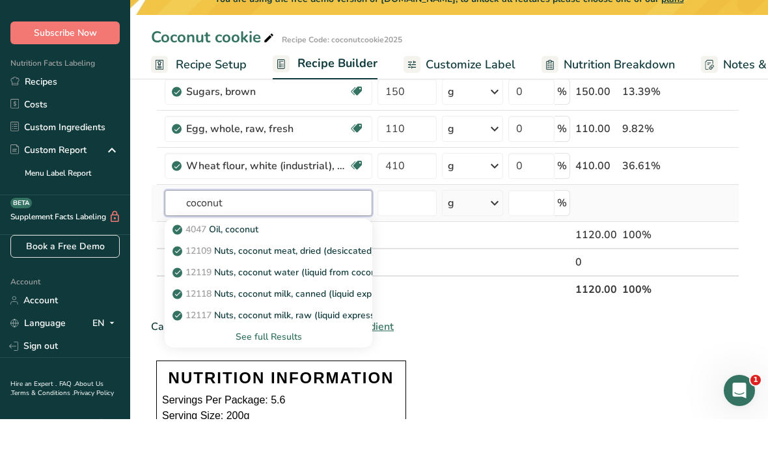
scroll to position [186, 0]
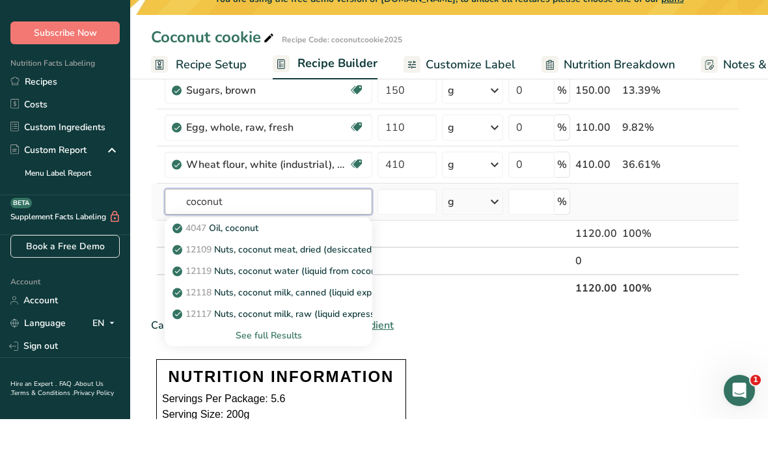
type input "coconut"
click at [277, 374] on div "See full Results" at bounding box center [268, 381] width 187 height 14
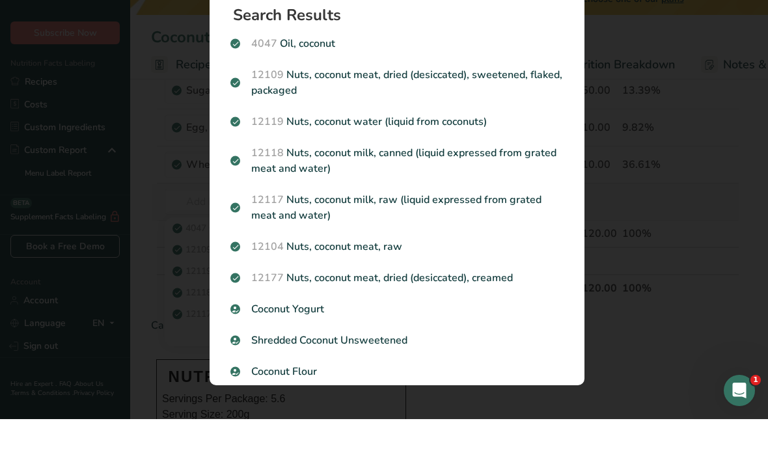
scroll to position [230, 0]
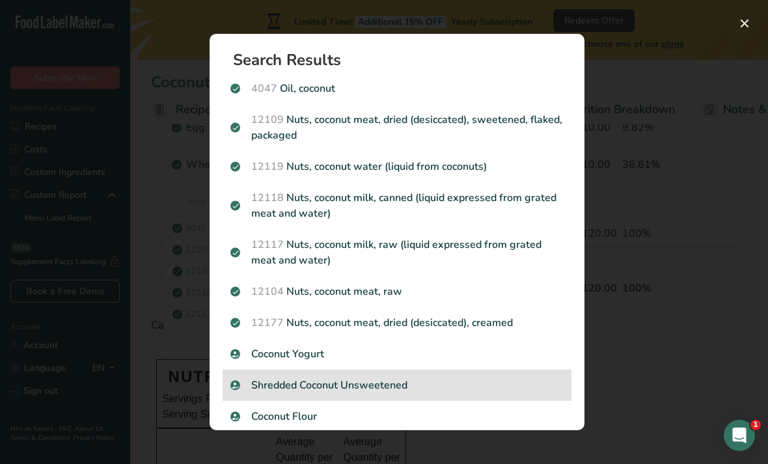
click at [393, 381] on p "Shredded Coconut Unsweetened" at bounding box center [396, 386] width 333 height 16
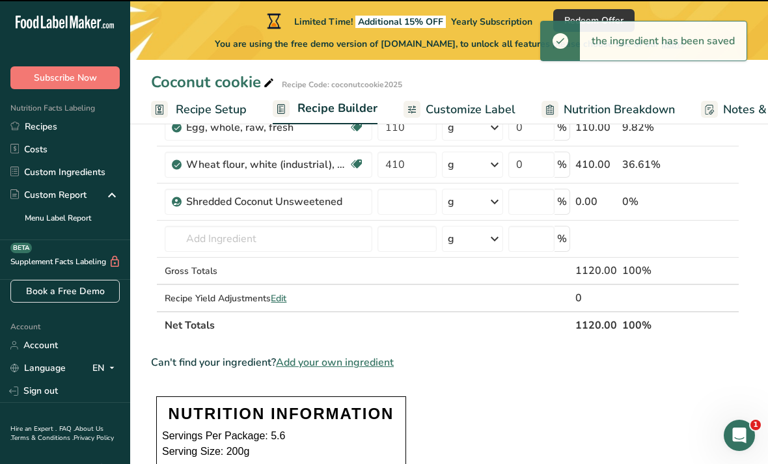
type input "0"
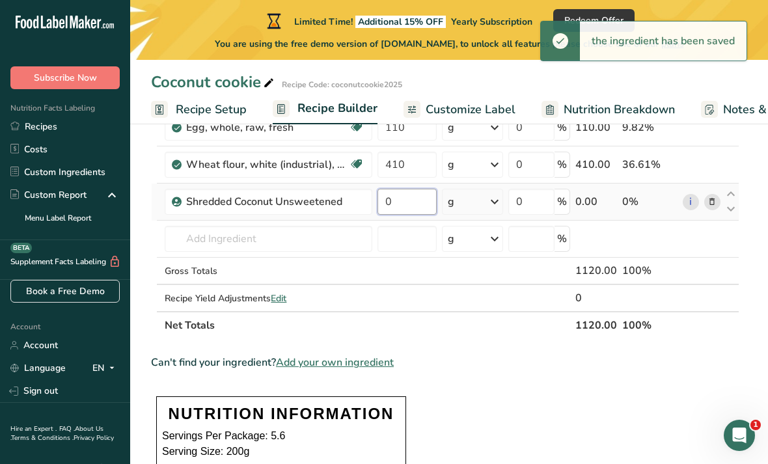
click at [408, 201] on input "0" at bounding box center [407, 202] width 59 height 26
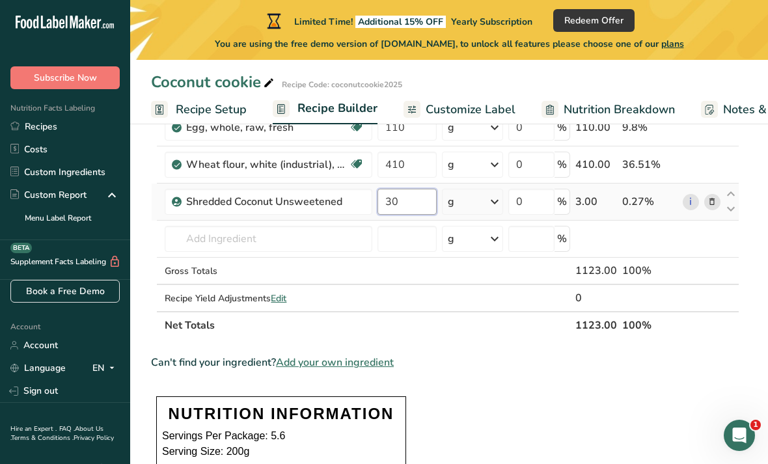
type input "300"
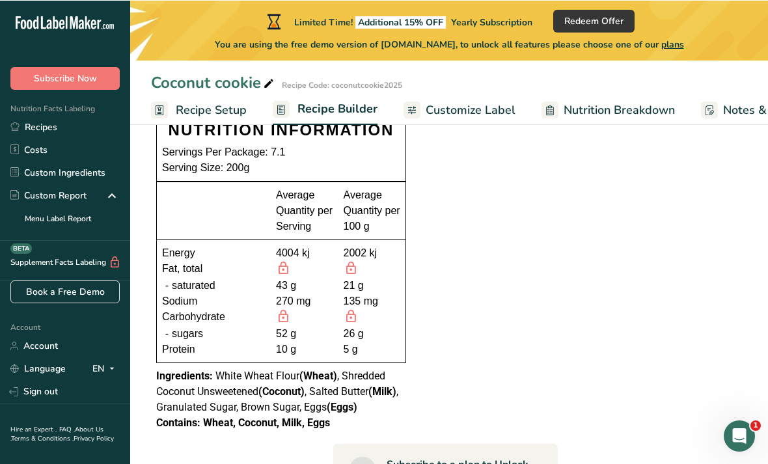
scroll to position [532, 0]
